Goal: Task Accomplishment & Management: Complete application form

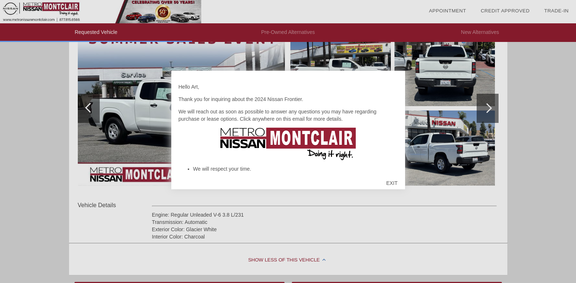
scroll to position [146, 0]
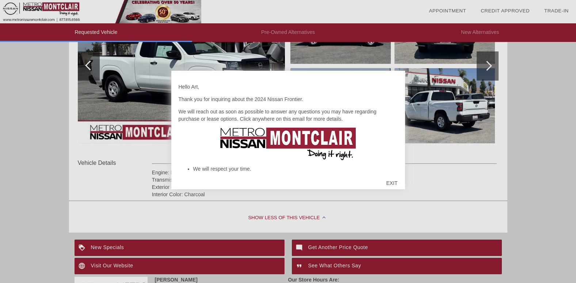
click at [391, 183] on div "EXIT" at bounding box center [392, 183] width 26 height 22
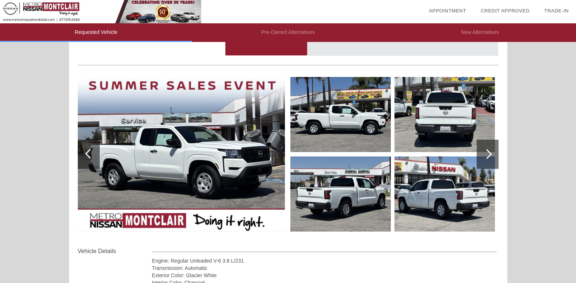
scroll to position [0, 0]
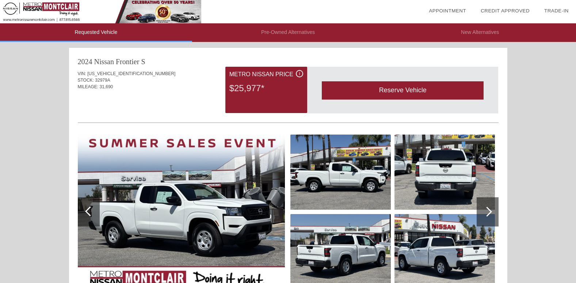
click at [484, 222] on div at bounding box center [488, 212] width 22 height 29
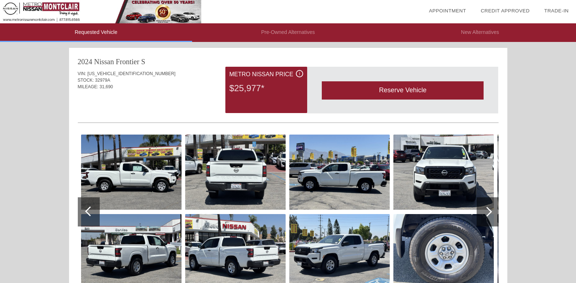
click at [484, 222] on div at bounding box center [488, 212] width 22 height 29
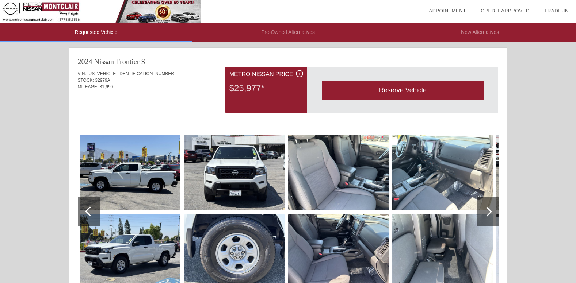
click at [492, 213] on div at bounding box center [488, 212] width 22 height 29
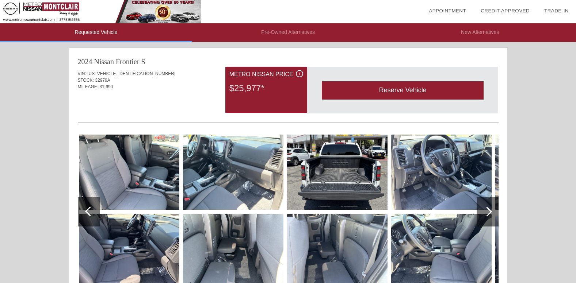
click at [494, 212] on div at bounding box center [488, 212] width 22 height 29
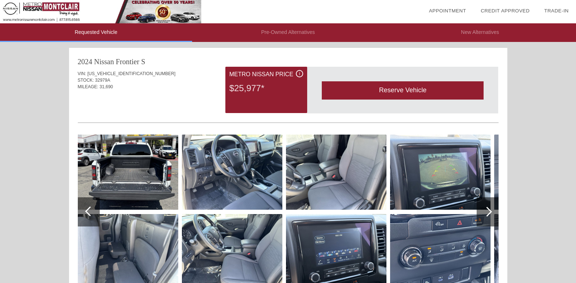
click at [490, 212] on div at bounding box center [487, 212] width 10 height 10
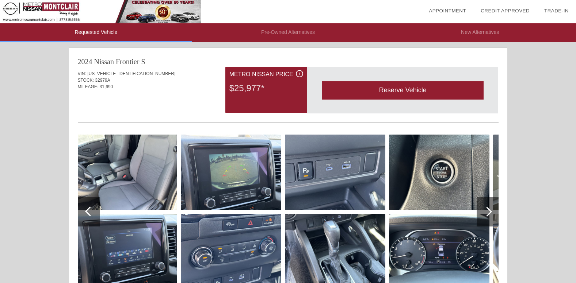
click at [491, 211] on div at bounding box center [487, 212] width 10 height 10
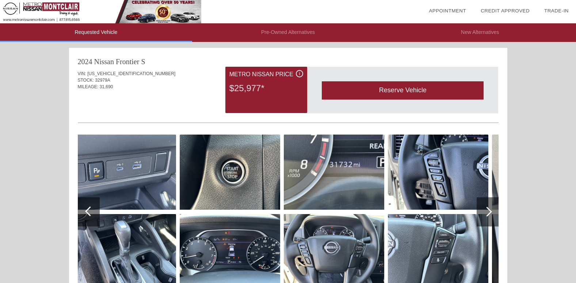
click at [491, 211] on div at bounding box center [487, 212] width 10 height 10
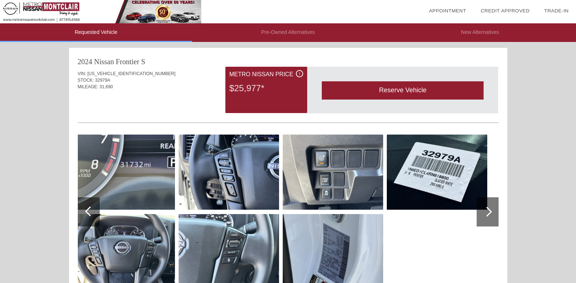
click at [491, 211] on div at bounding box center [487, 212] width 10 height 10
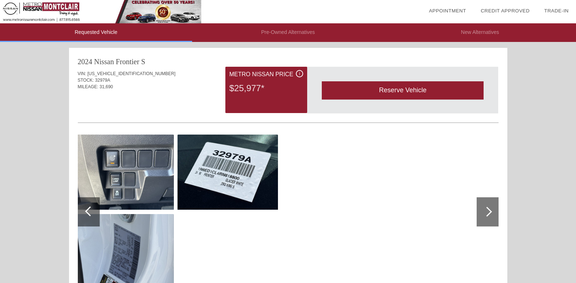
click at [491, 211] on div at bounding box center [487, 212] width 10 height 10
